Goal: Find specific page/section: Find specific page/section

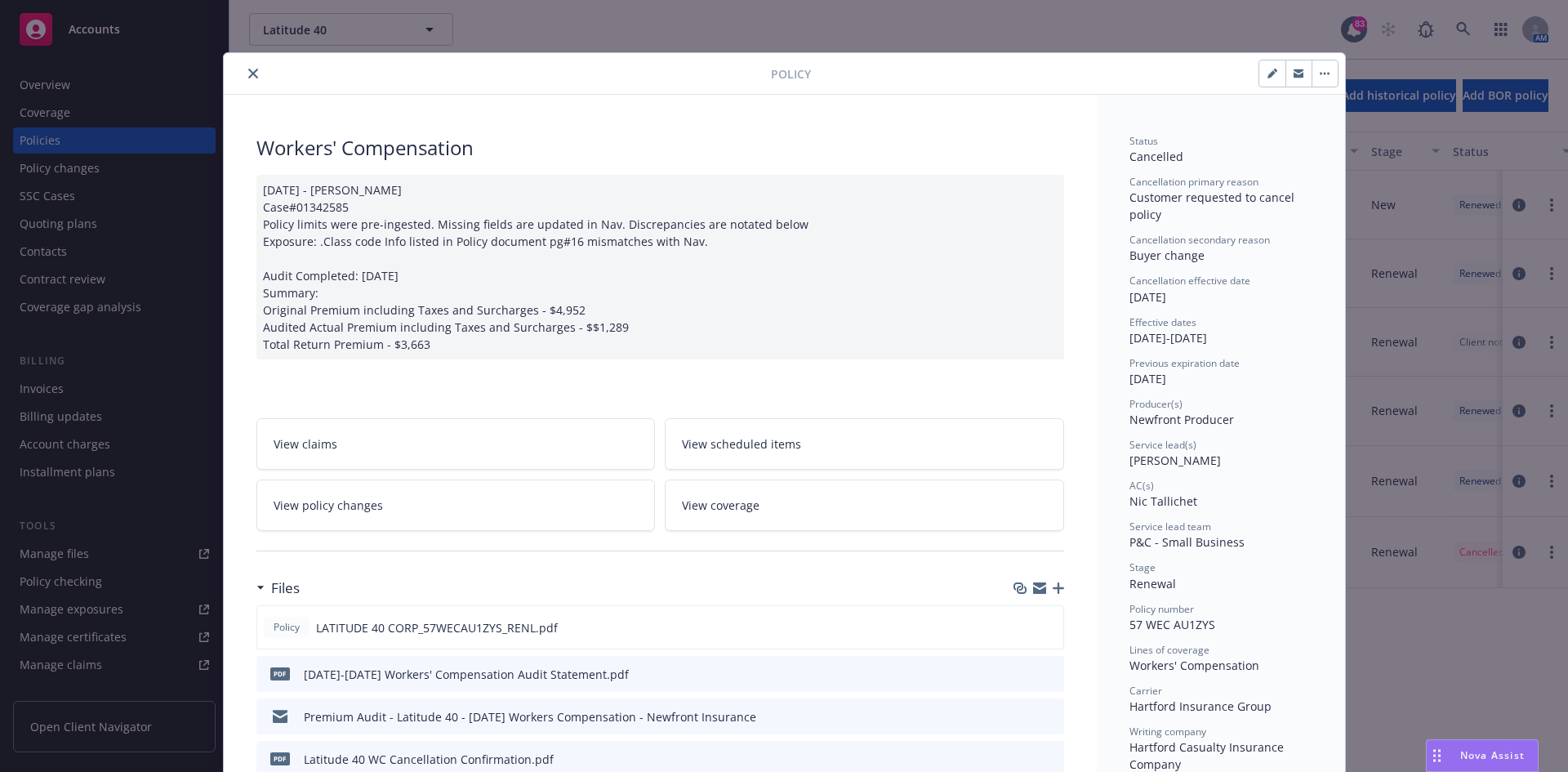
click at [248, 76] on icon "close" at bounding box center [253, 73] width 10 height 10
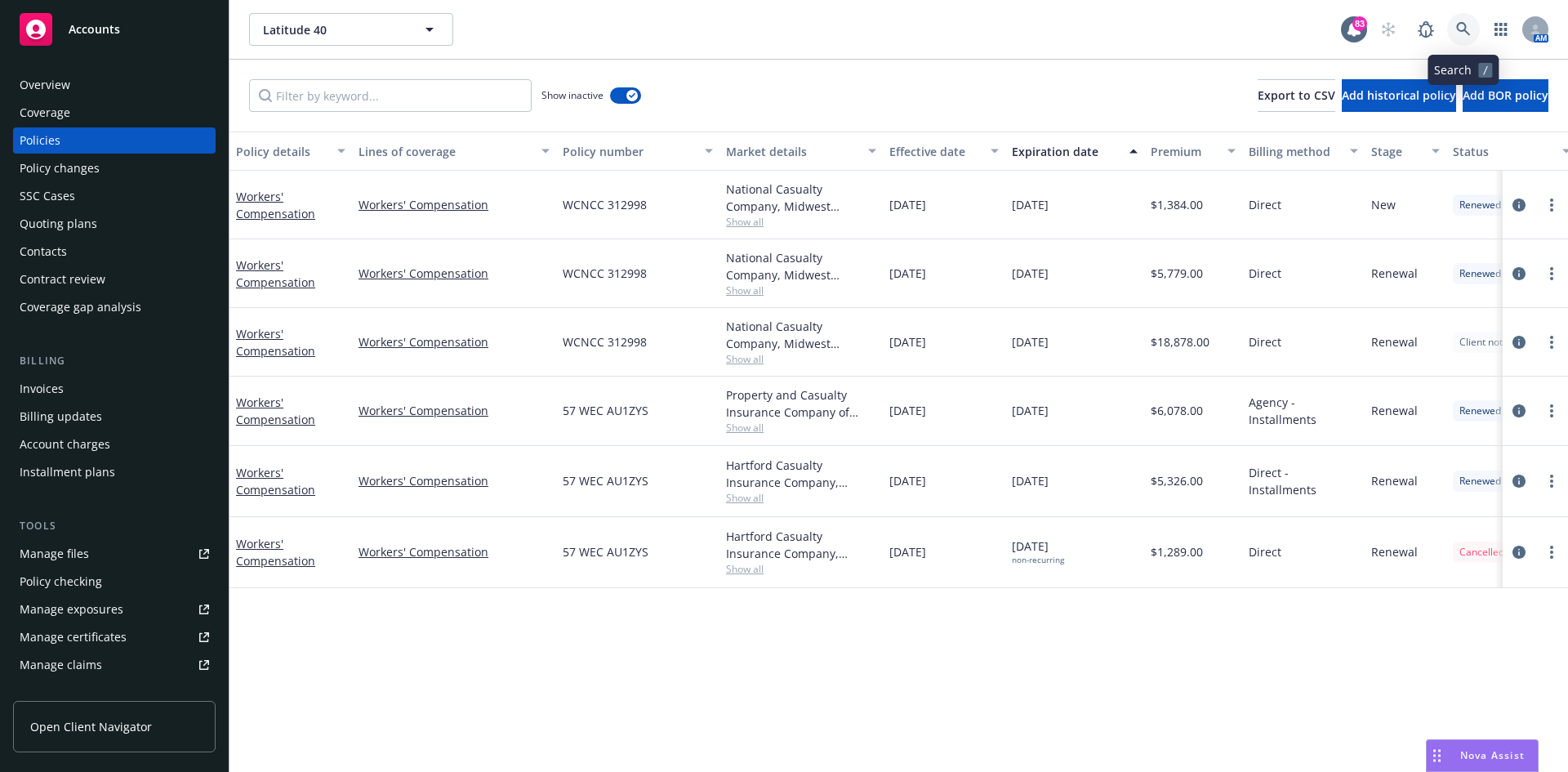
click at [1460, 21] on link at bounding box center [1463, 28] width 32 height 32
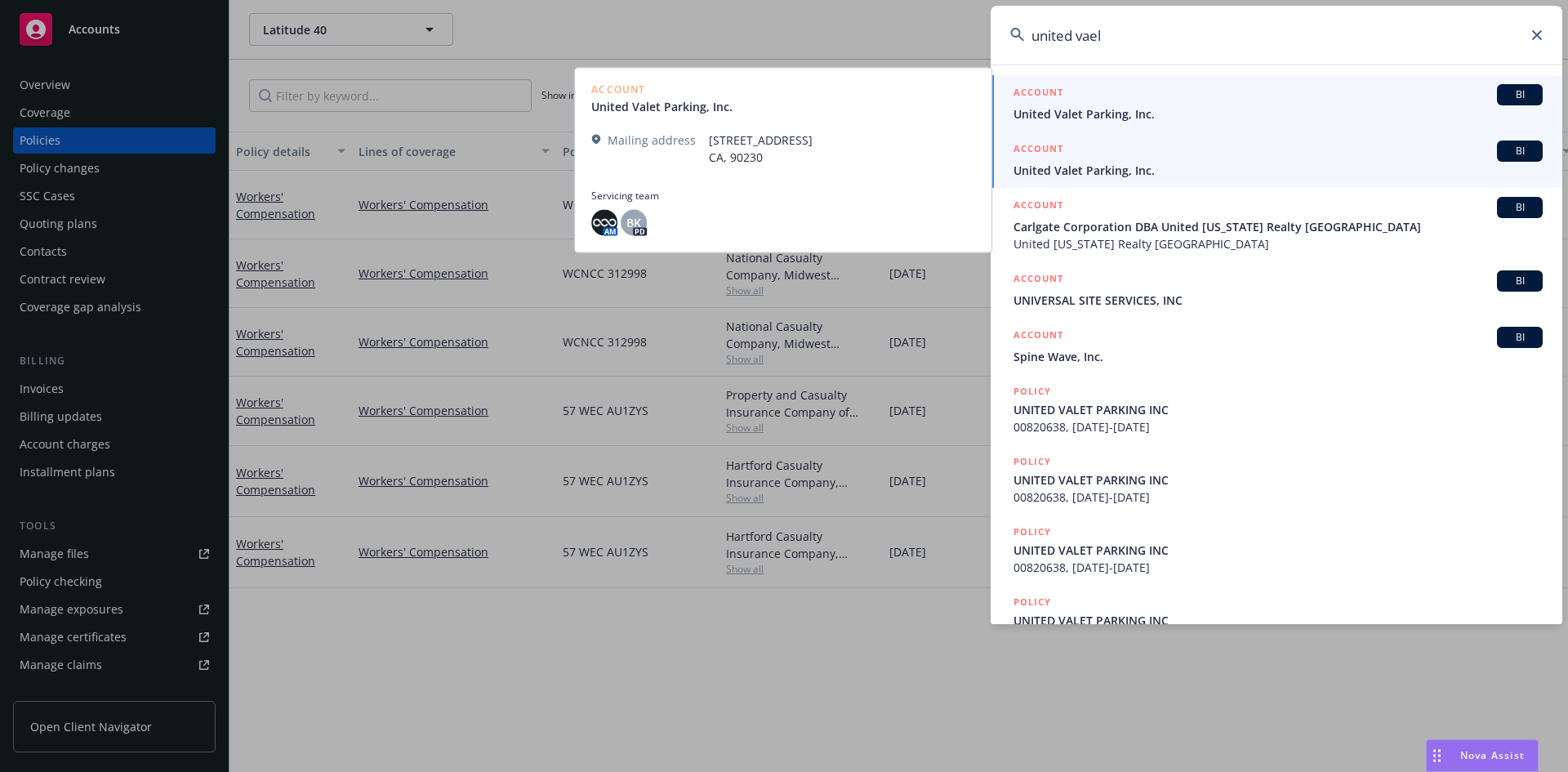
type input "united vael"
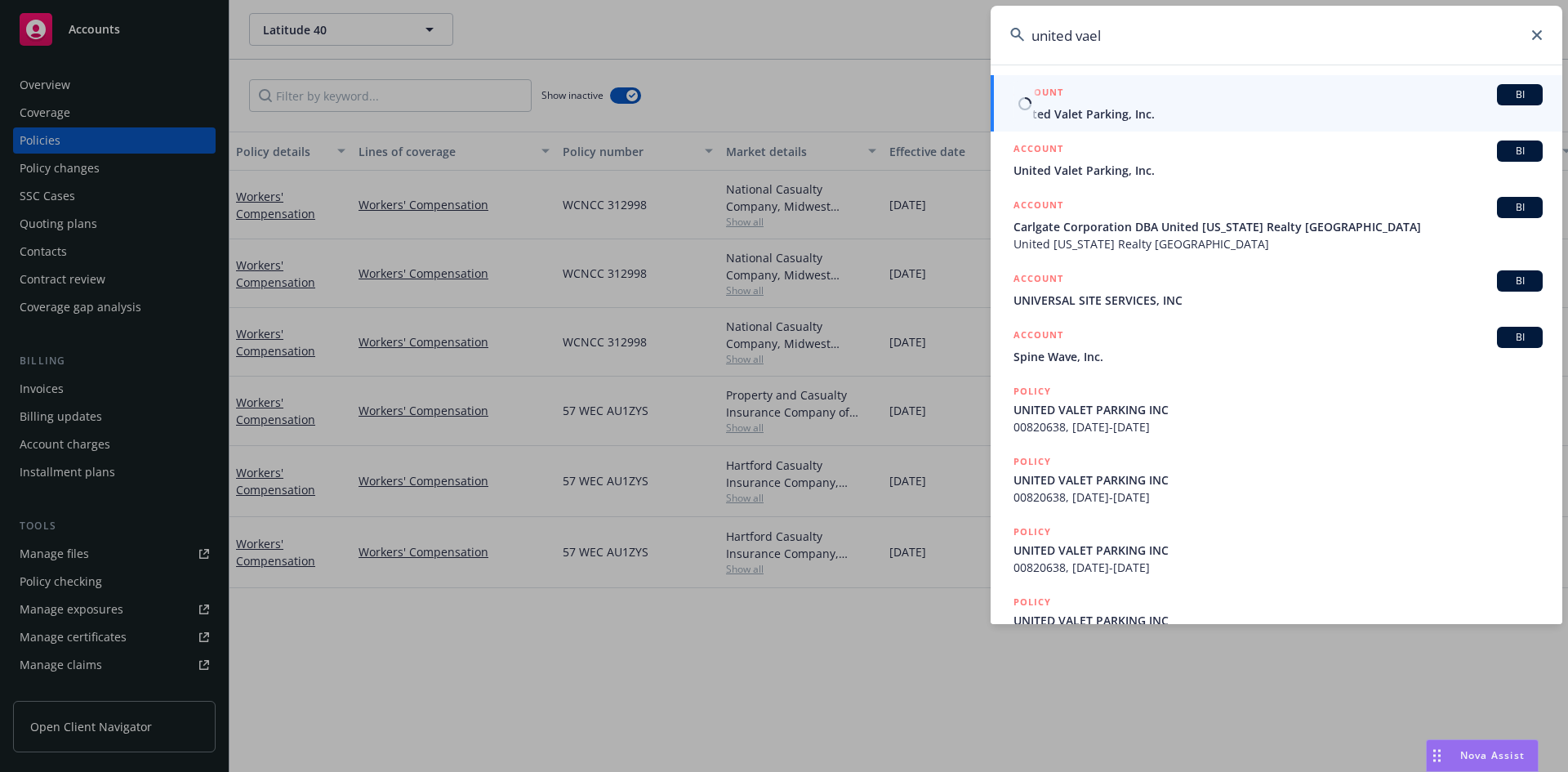
click at [1041, 88] on h5 "ACCOUNT" at bounding box center [1038, 94] width 50 height 20
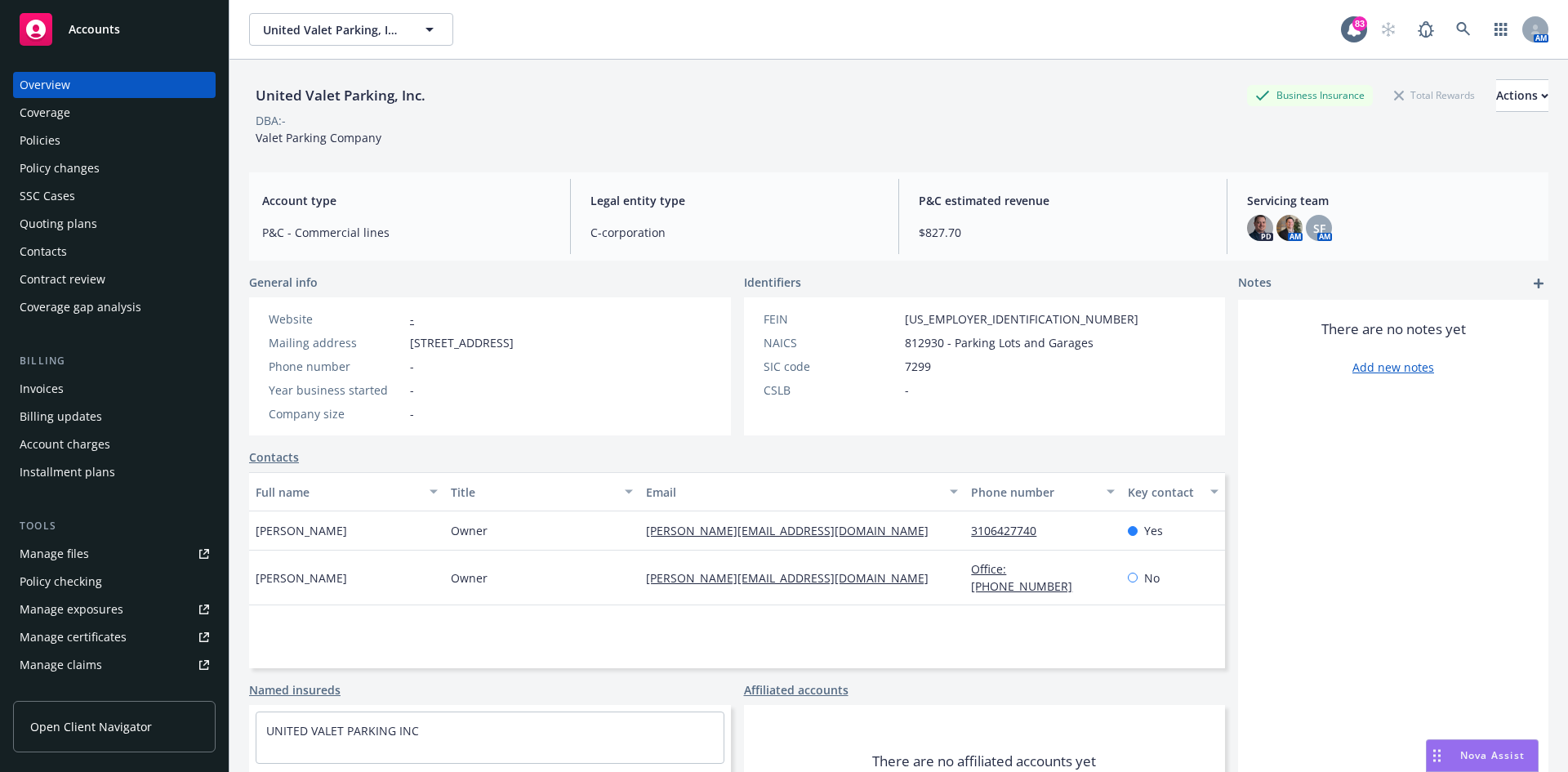
click at [137, 140] on div "Policies" at bounding box center [114, 140] width 190 height 26
